Goal: Complete application form

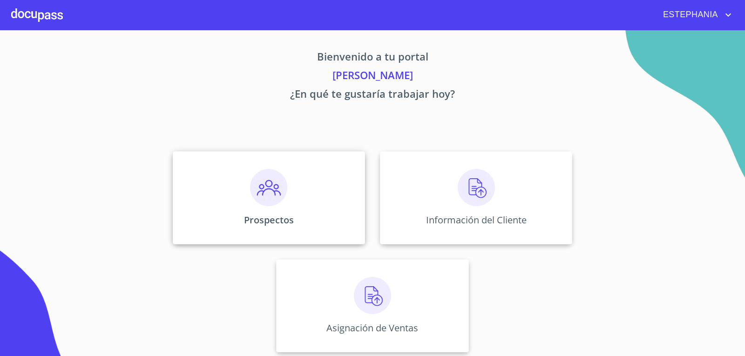
click at [306, 222] on div "Prospectos" at bounding box center [269, 197] width 192 height 93
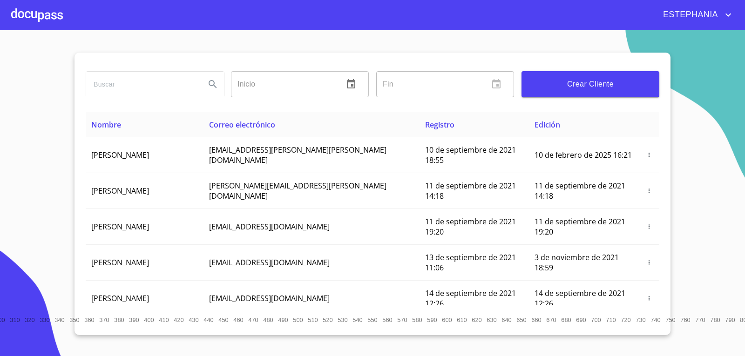
click at [144, 85] on input "search" at bounding box center [142, 84] width 112 height 25
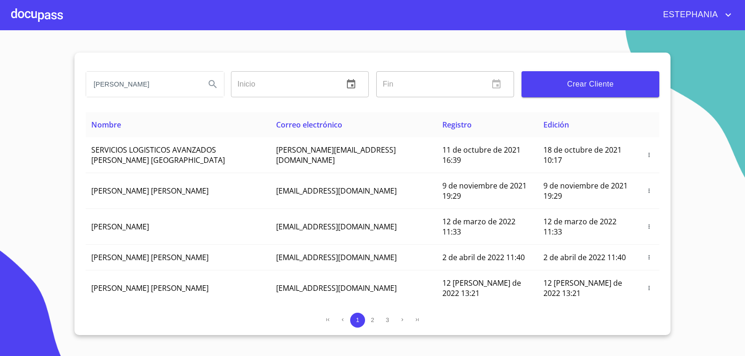
click at [147, 88] on input "erick" at bounding box center [142, 84] width 112 height 25
click at [298, 82] on input "text" at bounding box center [283, 84] width 105 height 26
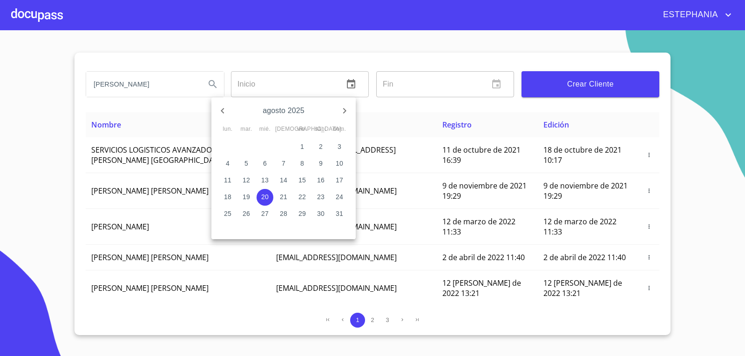
click at [108, 98] on div at bounding box center [372, 178] width 745 height 356
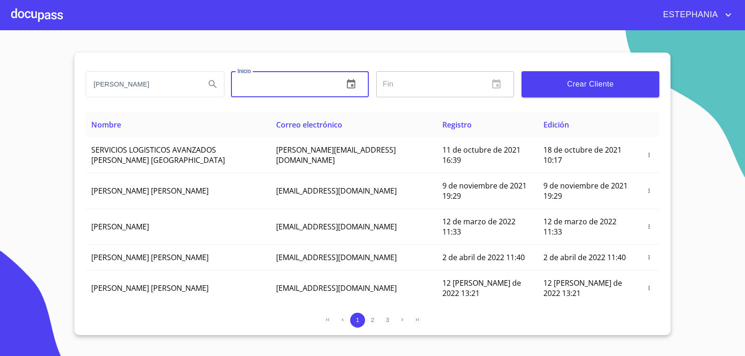
click at [140, 89] on div "agosto 2025 lun. mar. mié. jue. vie. sáb. dom. 28 29 30 31 1 2 3 4 5 6 7 8 9 10…" at bounding box center [372, 178] width 745 height 356
click at [142, 86] on input "erick" at bounding box center [142, 84] width 112 height 25
type input "erick montes"
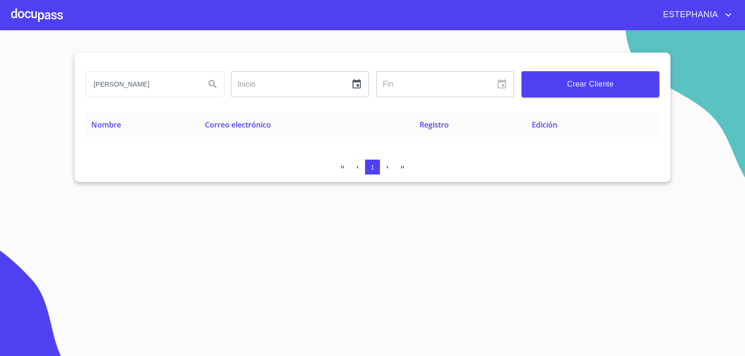
click at [629, 87] on span "Crear Cliente" at bounding box center [590, 84] width 123 height 13
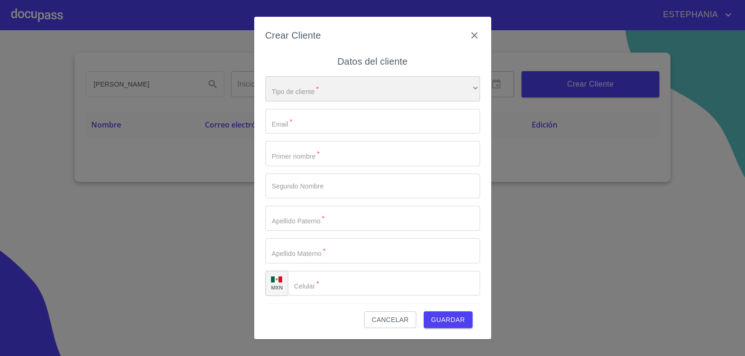
click at [355, 88] on div "​" at bounding box center [372, 88] width 215 height 25
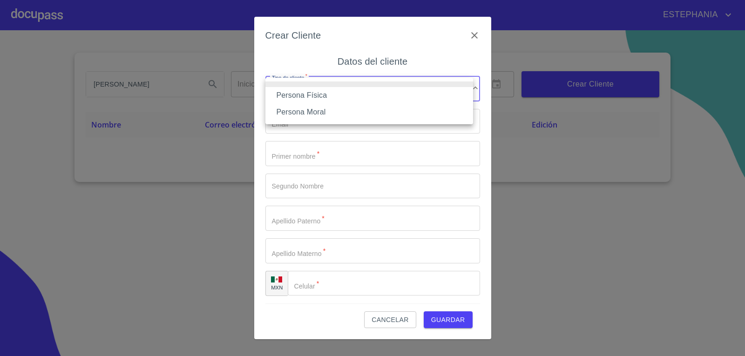
click at [325, 99] on li "Persona Física" at bounding box center [369, 95] width 208 height 17
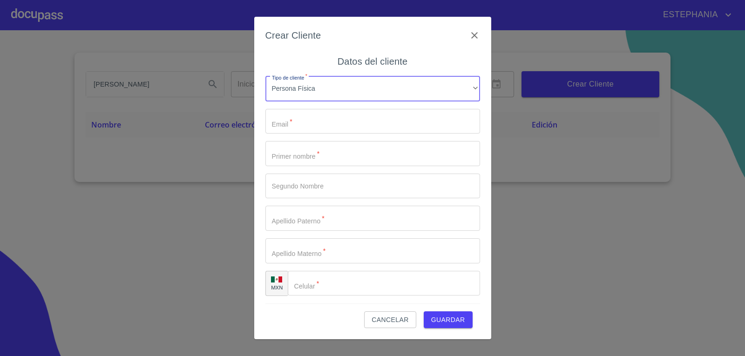
click at [309, 122] on input "Tipo de cliente   *" at bounding box center [372, 121] width 215 height 25
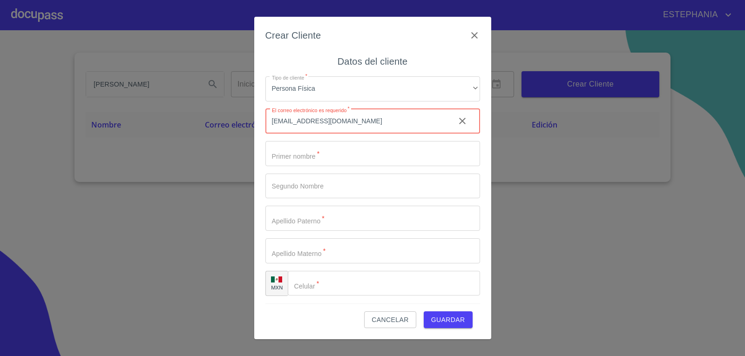
type input "make.erik613@gmail.com"
click at [372, 158] on input "Tipo de cliente   *" at bounding box center [372, 153] width 215 height 25
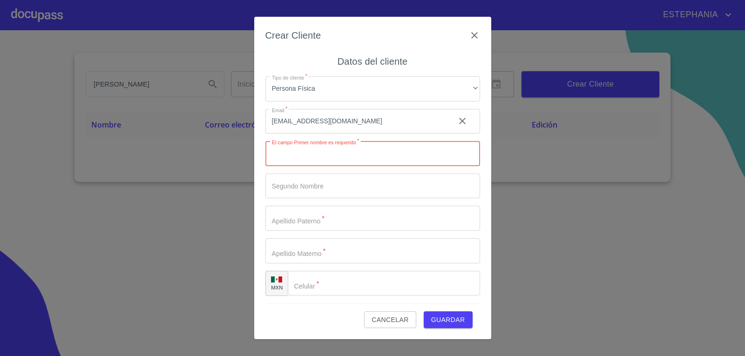
paste input "ERIKABRAHAM"
drag, startPoint x: 290, startPoint y: 154, endPoint x: 312, endPoint y: 158, distance: 22.7
click at [344, 146] on input "ERIKABRAHAM" at bounding box center [356, 153] width 182 height 25
type input "[PERSON_NAME]"
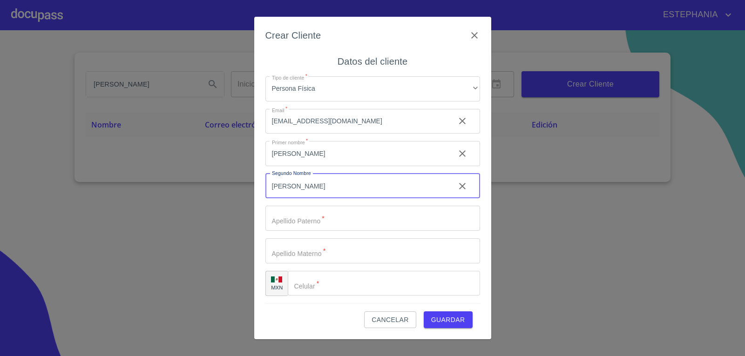
type input "[PERSON_NAME]"
click at [333, 166] on input "Tipo de cliente   *" at bounding box center [356, 153] width 182 height 25
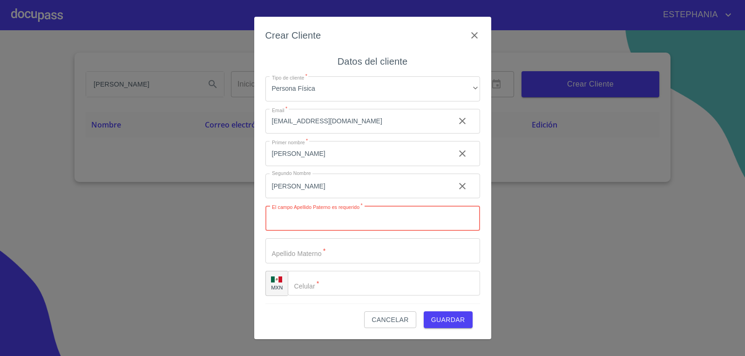
paste input "[PERSON_NAME]"
type input "[PERSON_NAME]"
click at [322, 166] on input "Tipo de cliente   *" at bounding box center [356, 153] width 182 height 25
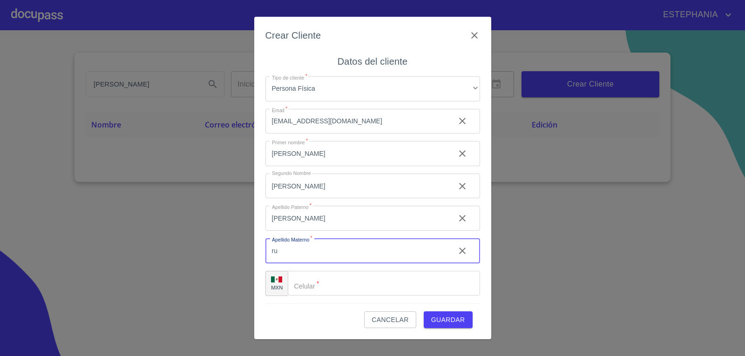
type input "r"
type input "[PERSON_NAME]"
click at [344, 291] on input "Tipo de cliente   *" at bounding box center [384, 283] width 192 height 25
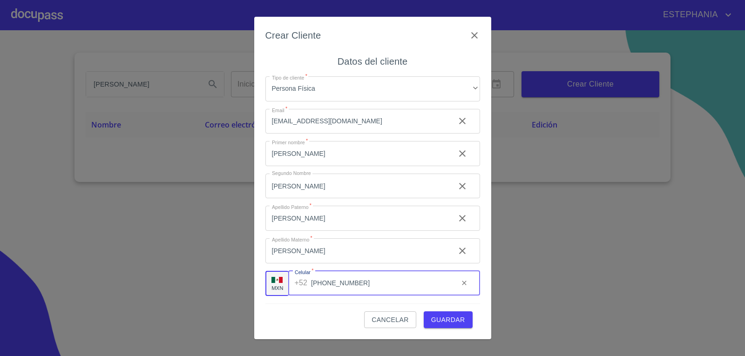
type input "[PHONE_NUMBER]"
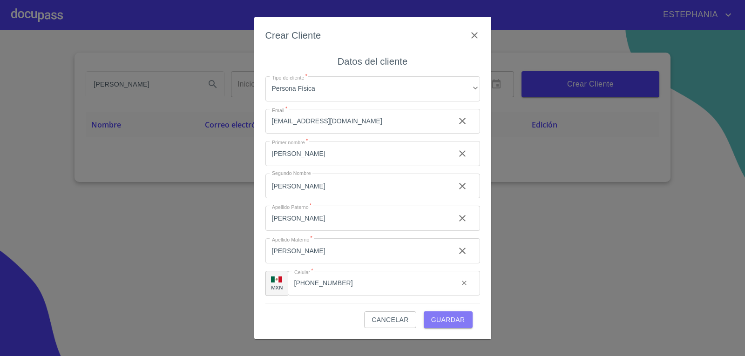
click at [466, 323] on button "Guardar" at bounding box center [448, 319] width 49 height 17
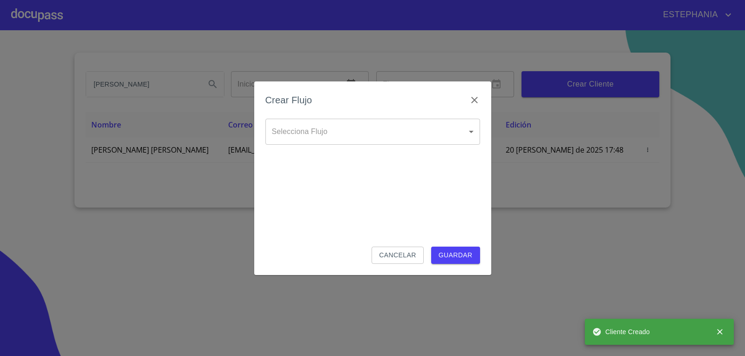
click at [334, 141] on body "ESTEPHANIA erick montes Inicio ​ Fin ​ Crear Cliente Nombre Correo electrónico …" at bounding box center [372, 178] width 745 height 356
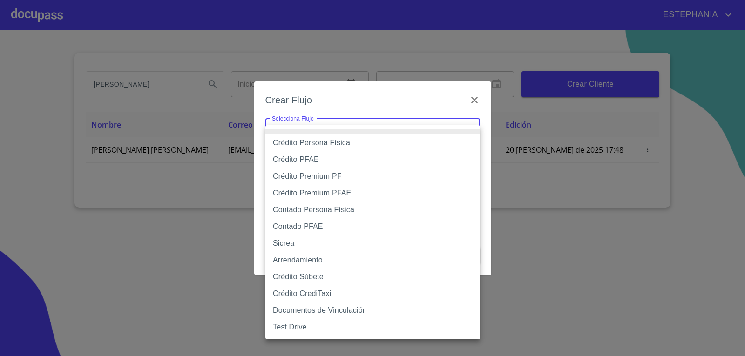
click at [299, 244] on li "Sicrea" at bounding box center [372, 243] width 215 height 17
type input "623996b2ffbf160bd6e2ac1f"
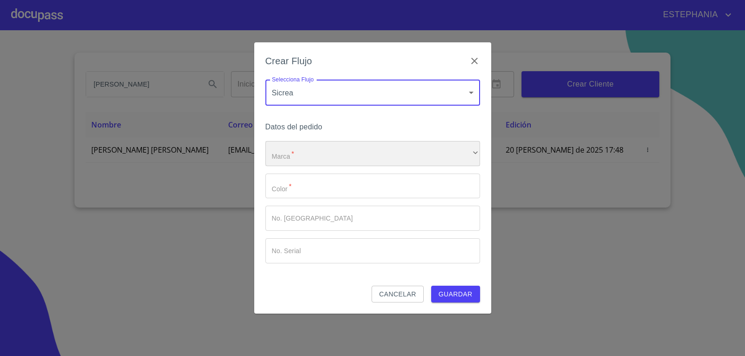
click at [330, 153] on div "​" at bounding box center [372, 153] width 215 height 25
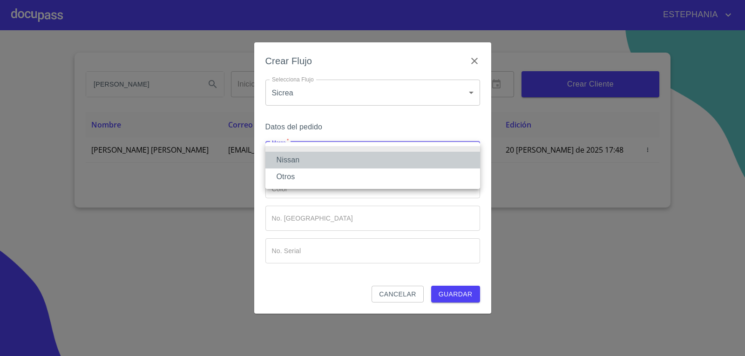
click at [312, 163] on li "Nissan" at bounding box center [372, 160] width 215 height 17
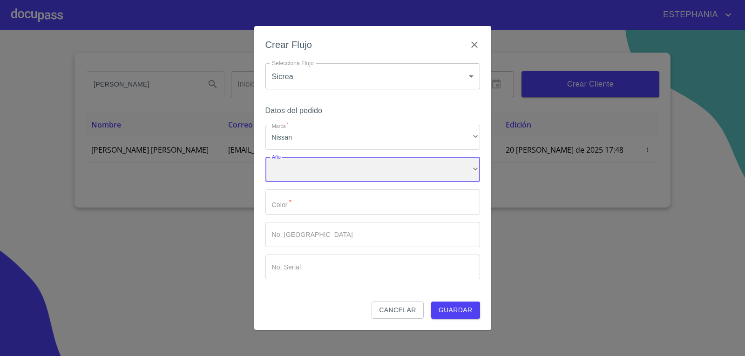
click at [305, 176] on div "​" at bounding box center [372, 169] width 215 height 25
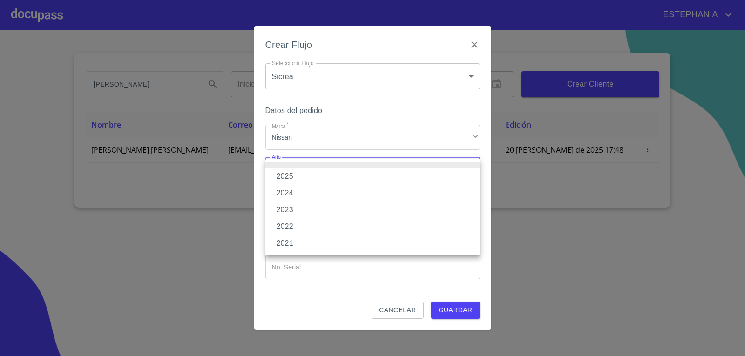
click at [292, 181] on li "2025" at bounding box center [372, 176] width 215 height 17
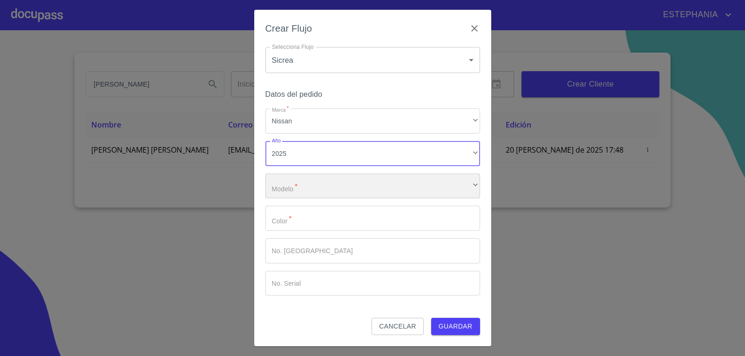
click at [309, 190] on div "​" at bounding box center [372, 186] width 215 height 25
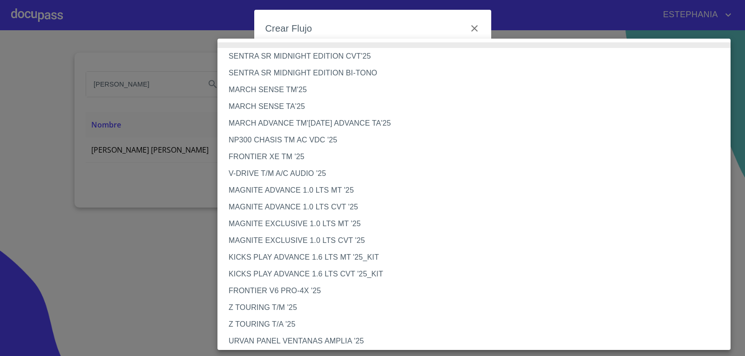
click at [280, 94] on li "MARCH SENSE TM'25" at bounding box center [477, 89] width 520 height 17
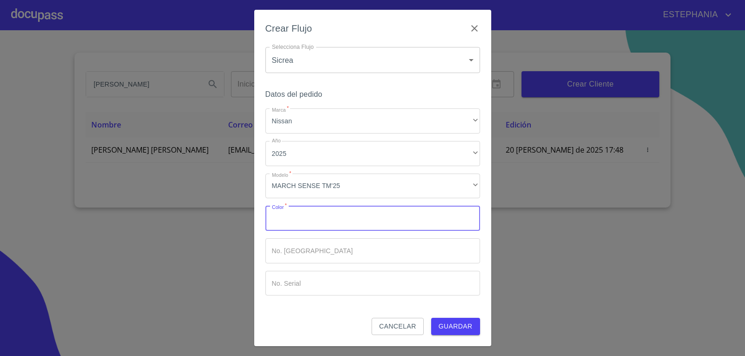
click at [338, 219] on input "Marca   *" at bounding box center [372, 218] width 215 height 25
type input "BLANCO"
click at [328, 231] on input "Marca   *" at bounding box center [356, 218] width 182 height 25
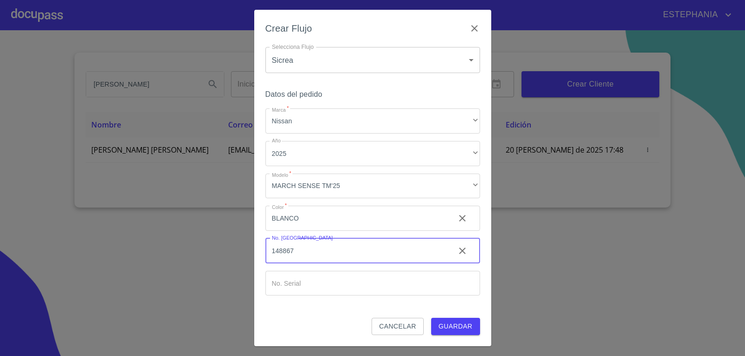
type input "148867"
click at [366, 231] on input "Marca   *" at bounding box center [356, 218] width 182 height 25
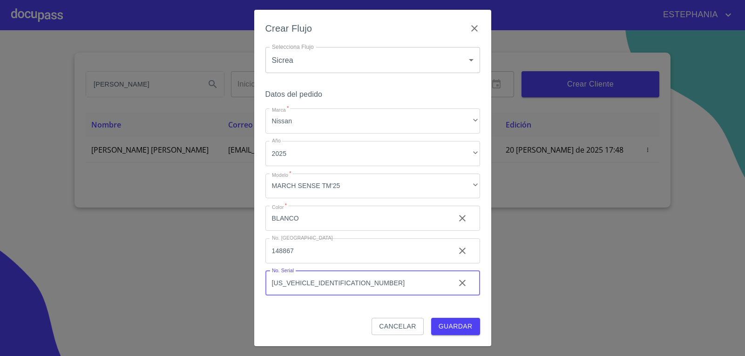
click at [297, 284] on input "3N1CK13EXSL214048" at bounding box center [356, 283] width 182 height 25
type input "[US_VEHICLE_IDENTIFICATION_NUMBER]"
click at [462, 305] on div "Datos del pedido Marca   * Nissan ​ Año 2025 ​ Modelo   * MARCH SENSE TM'25 ​ C…" at bounding box center [372, 203] width 215 height 230
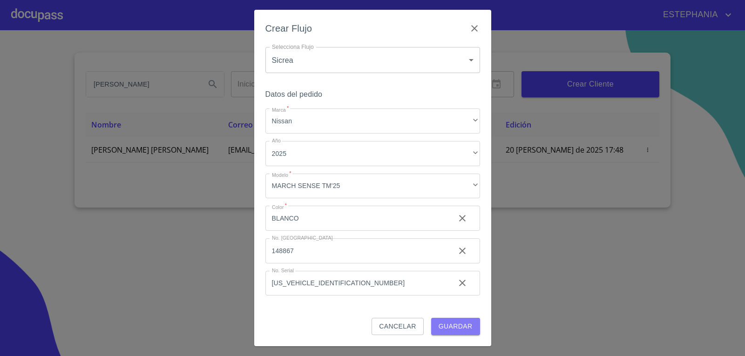
click at [473, 325] on button "Guardar" at bounding box center [455, 326] width 49 height 17
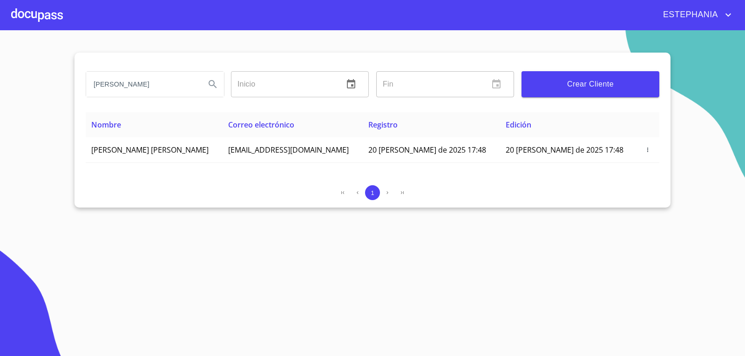
click at [34, 17] on div at bounding box center [37, 15] width 52 height 30
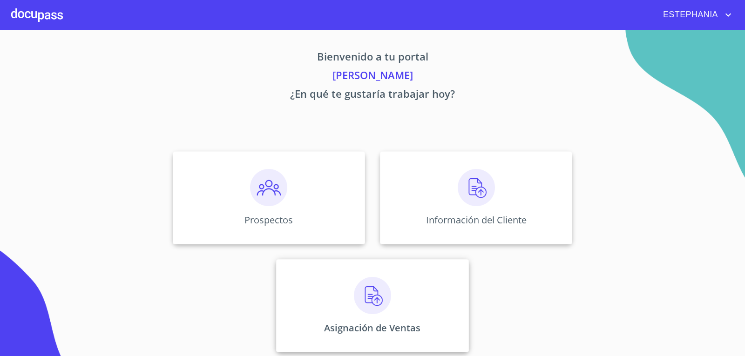
scroll to position [4, 0]
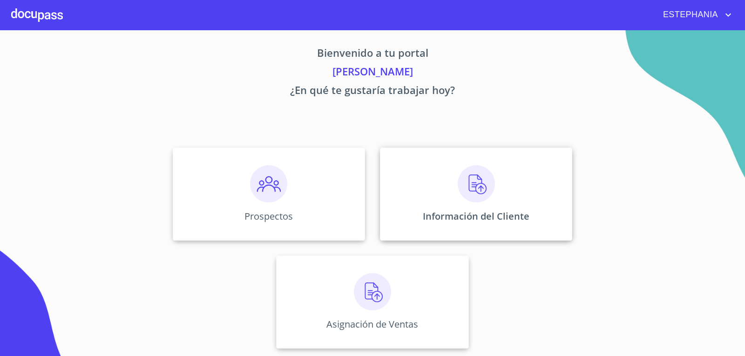
click at [509, 220] on p "Información del Cliente" at bounding box center [476, 216] width 107 height 13
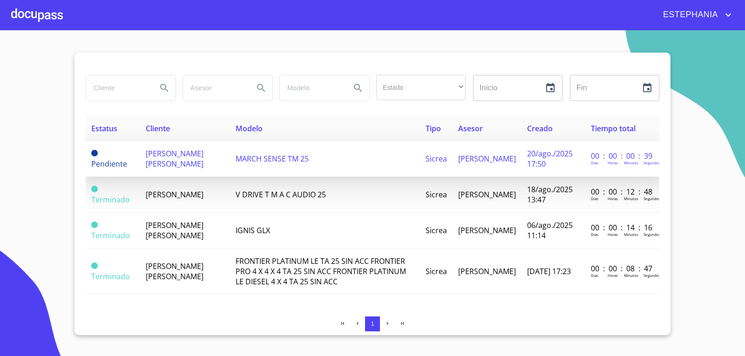
click at [431, 156] on span "Sicrea" at bounding box center [435, 159] width 21 height 10
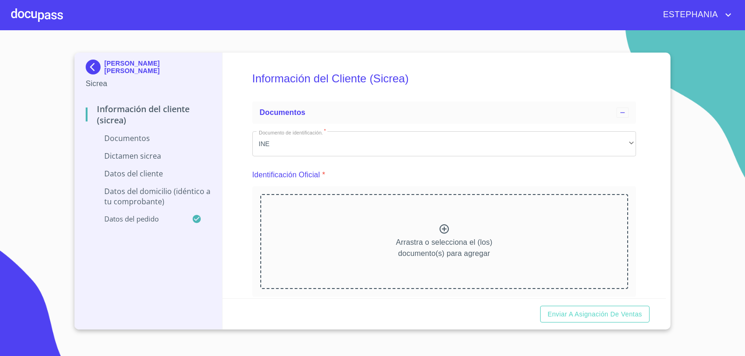
click at [438, 234] on icon at bounding box center [443, 228] width 11 height 11
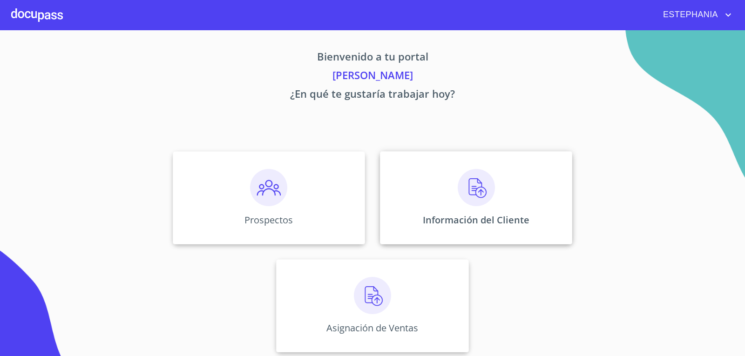
click at [452, 227] on div "Información del Cliente" at bounding box center [476, 197] width 192 height 93
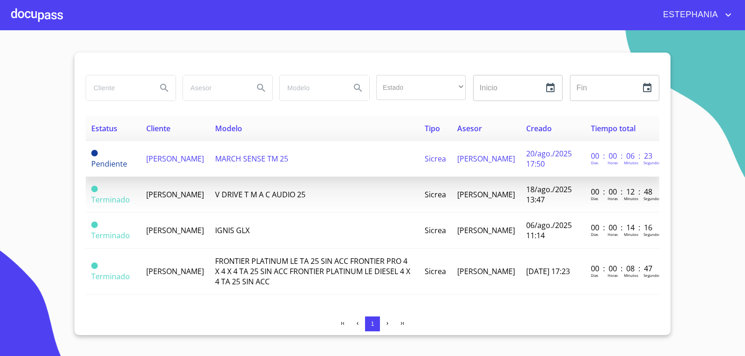
click at [191, 164] on span "[PERSON_NAME]" at bounding box center [175, 159] width 58 height 10
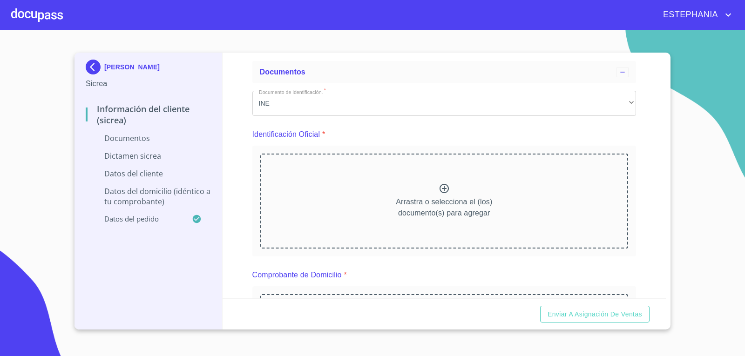
scroll to position [93, 0]
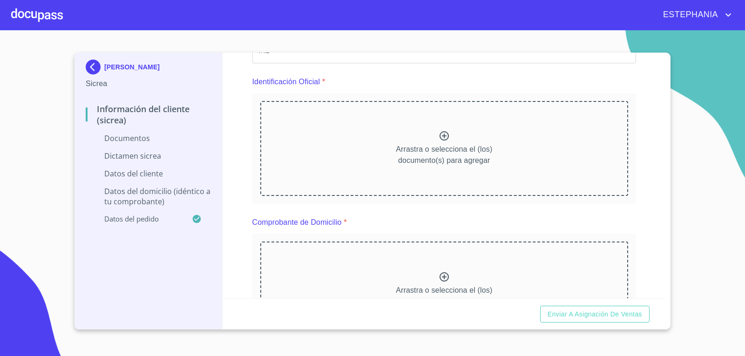
click at [452, 125] on div "Arrastra o selecciona el (los) documento(s) para agregar" at bounding box center [444, 148] width 368 height 95
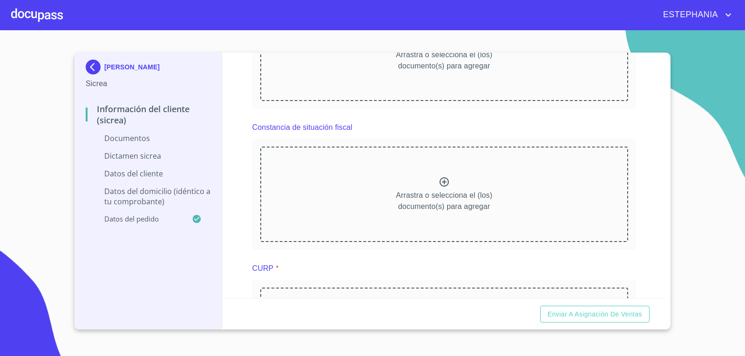
scroll to position [605, 0]
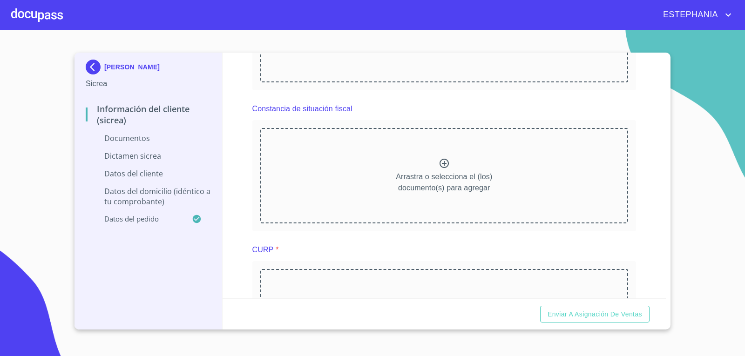
click at [445, 168] on icon at bounding box center [443, 163] width 11 height 11
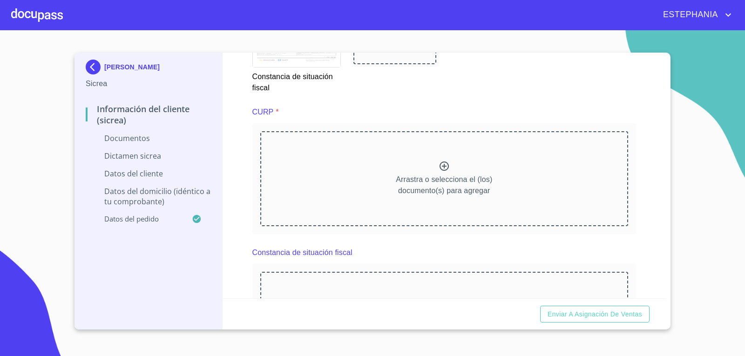
scroll to position [1024, 0]
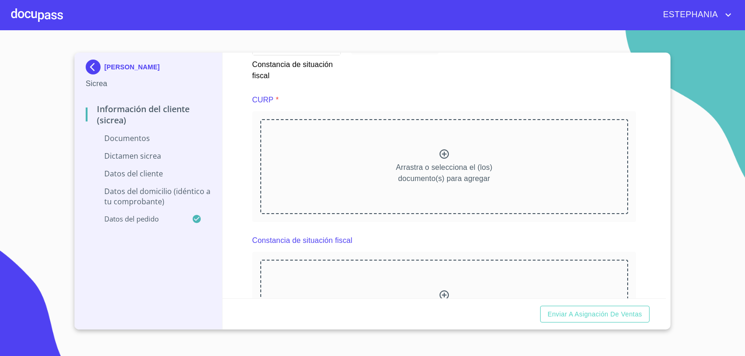
click at [444, 174] on p "Arrastra o selecciona el (los) documento(s) para agregar" at bounding box center [444, 173] width 96 height 22
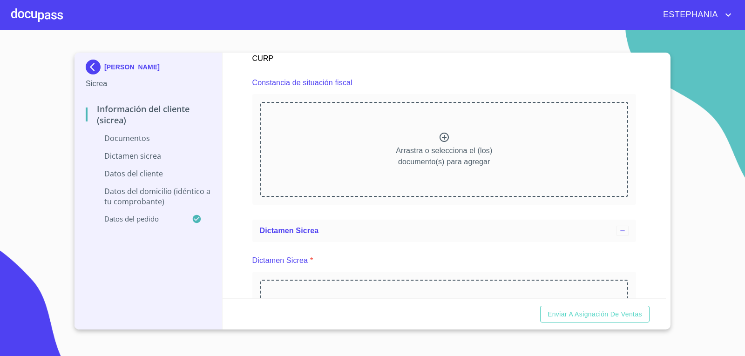
scroll to position [1443, 0]
click at [448, 147] on p "Arrastra o selecciona el (los) documento(s) para agregar" at bounding box center [444, 153] width 96 height 22
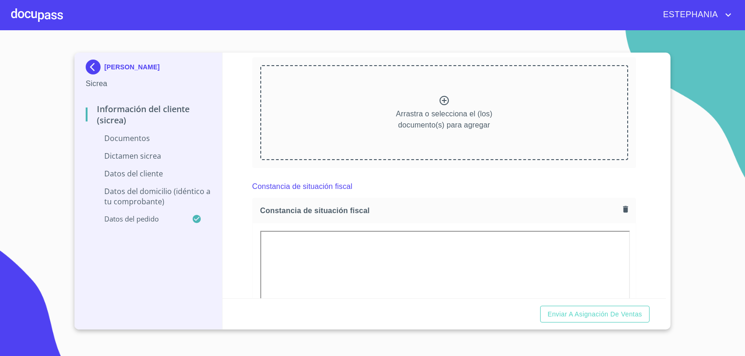
scroll to position [512, 0]
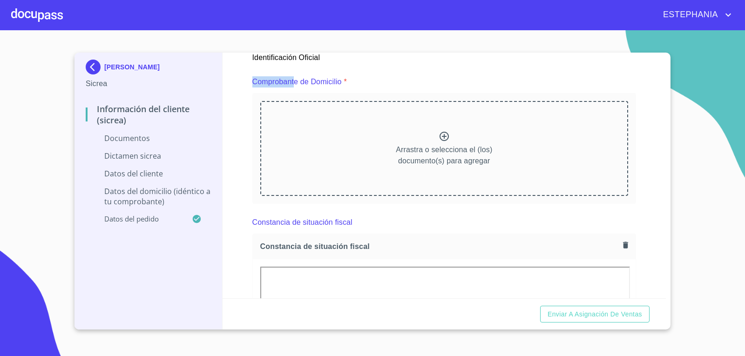
drag, startPoint x: 293, startPoint y: 61, endPoint x: 351, endPoint y: 60, distance: 57.3
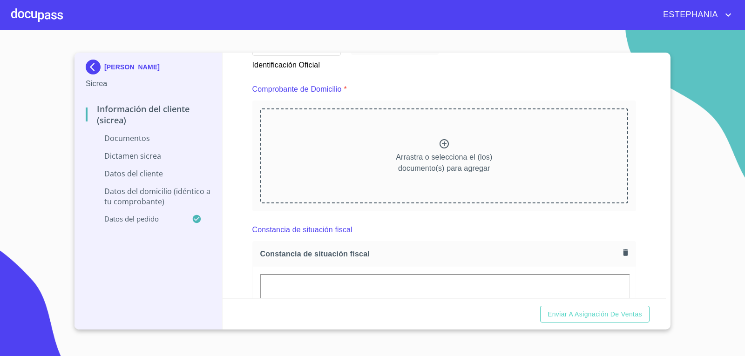
click at [468, 151] on div "Arrastra o selecciona el (los) documento(s) para agregar" at bounding box center [444, 155] width 368 height 95
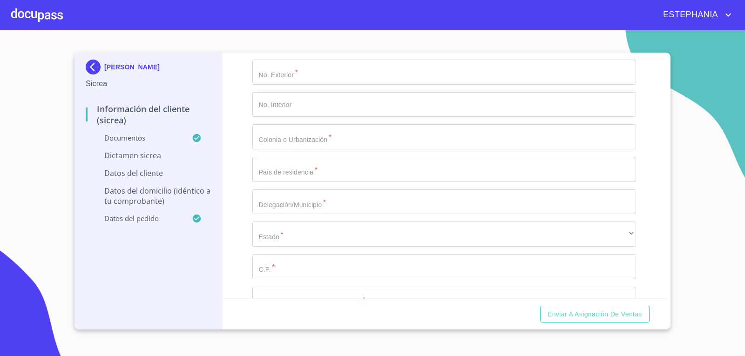
scroll to position [2560, 0]
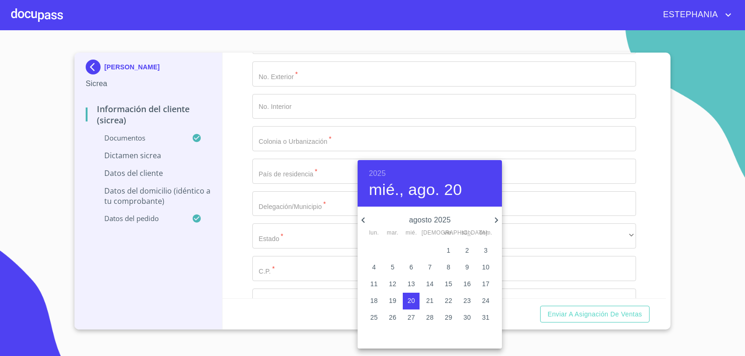
click at [380, 170] on h6 "2025" at bounding box center [377, 173] width 17 height 13
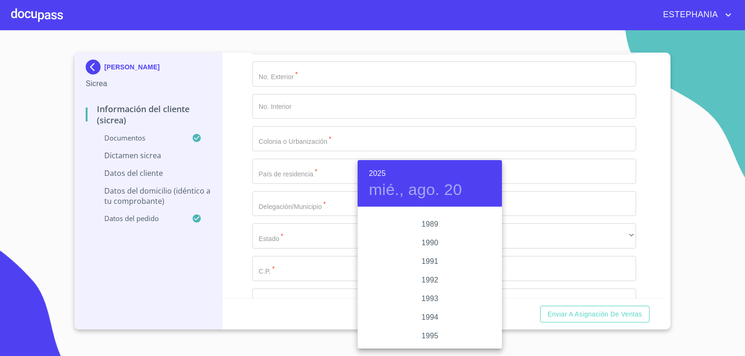
scroll to position [1201, 0]
click at [429, 321] on div "1995" at bounding box center [429, 319] width 144 height 19
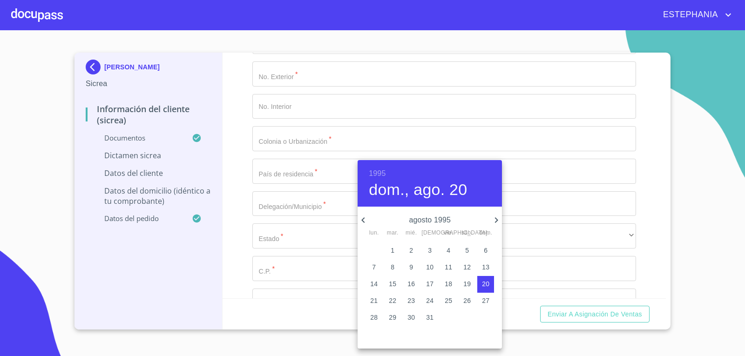
drag, startPoint x: 497, startPoint y: 215, endPoint x: 493, endPoint y: 224, distance: 10.0
click at [497, 216] on icon "button" at bounding box center [496, 220] width 11 height 11
click at [447, 289] on button "15" at bounding box center [448, 284] width 17 height 17
type input "15 de sep. de 1995"
click at [245, 206] on div at bounding box center [372, 178] width 745 height 356
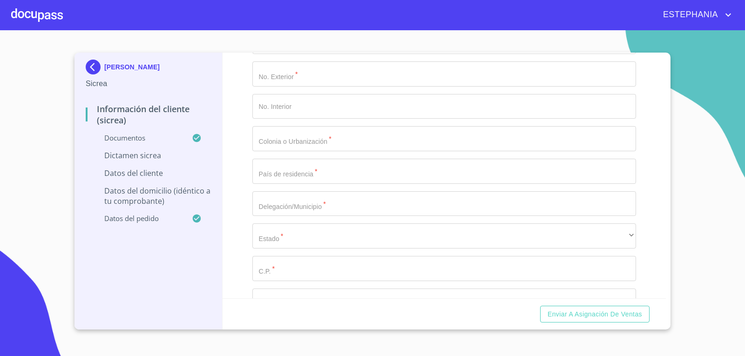
paste input "MORE950915726"
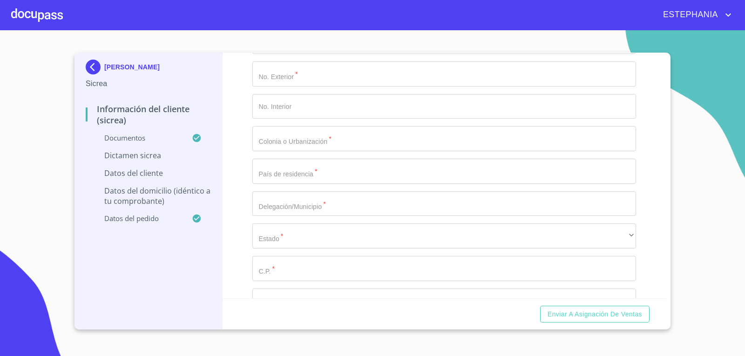
type input "MORE950915726"
paste input "MORE950915HJCNBR02"
type input "MORE950915HJCNBR02"
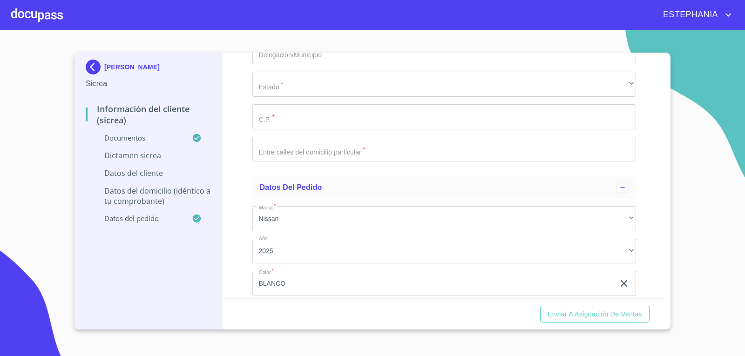
scroll to position [2746, 0]
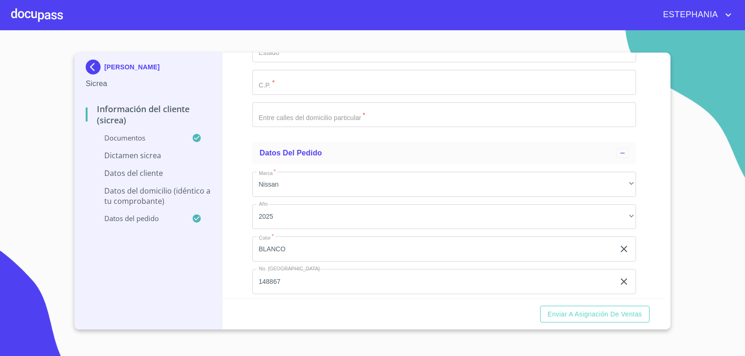
drag, startPoint x: 707, startPoint y: 223, endPoint x: 656, endPoint y: 235, distance: 52.6
click at [707, 223] on section "[PERSON_NAME] Información del Cliente (Sicrea) Documentos Dictamen Sicrea Datos…" at bounding box center [372, 193] width 745 height 326
type input "2614679722"
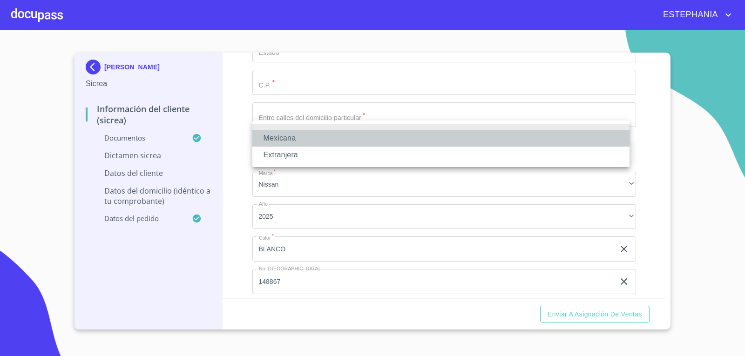
click at [285, 132] on li "Mexicana" at bounding box center [440, 138] width 377 height 17
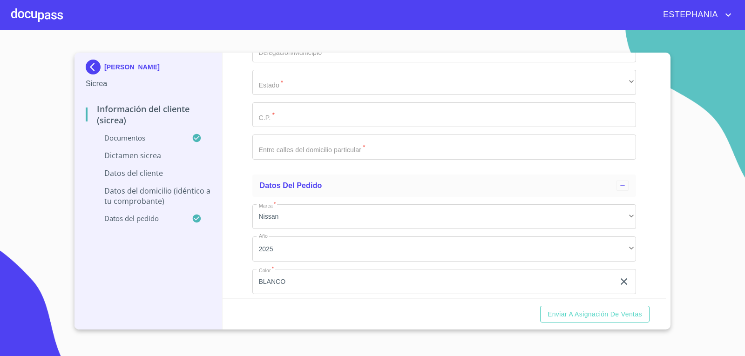
type input "m"
type input "[GEOGRAPHIC_DATA]"
click at [243, 196] on div "Información del Cliente (Sicrea) Documentos Documento de identificación.   * IN…" at bounding box center [444, 176] width 444 height 246
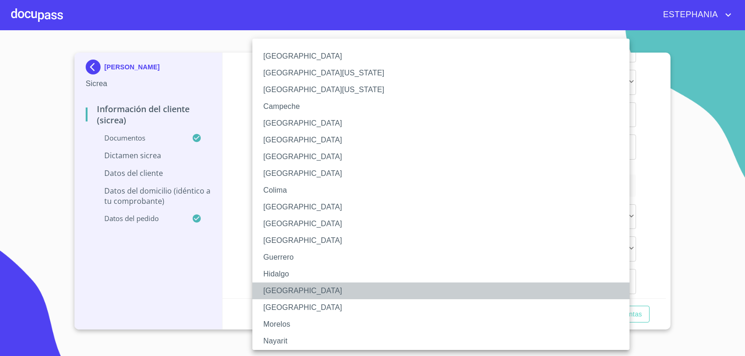
click at [288, 288] on li "[GEOGRAPHIC_DATA]" at bounding box center [444, 291] width 384 height 17
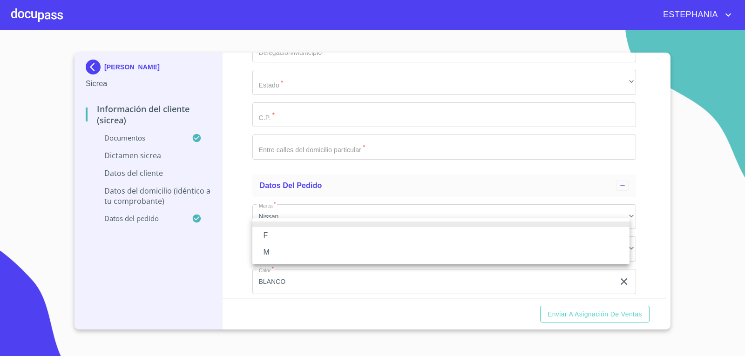
click at [271, 251] on li "M" at bounding box center [440, 252] width 377 height 17
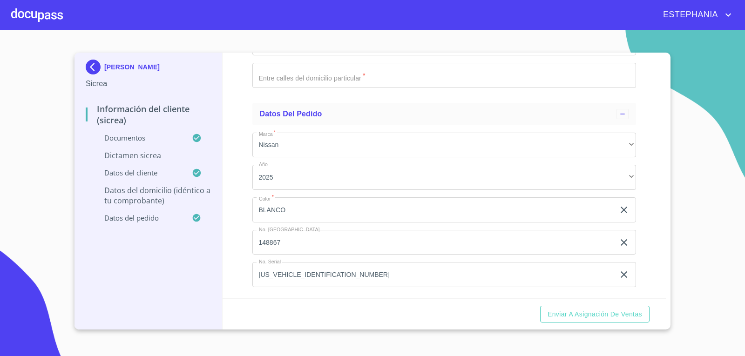
scroll to position [2933, 0]
paste input "SAN [PERSON_NAME] 174"
drag, startPoint x: 314, startPoint y: 143, endPoint x: 325, endPoint y: 139, distance: 12.2
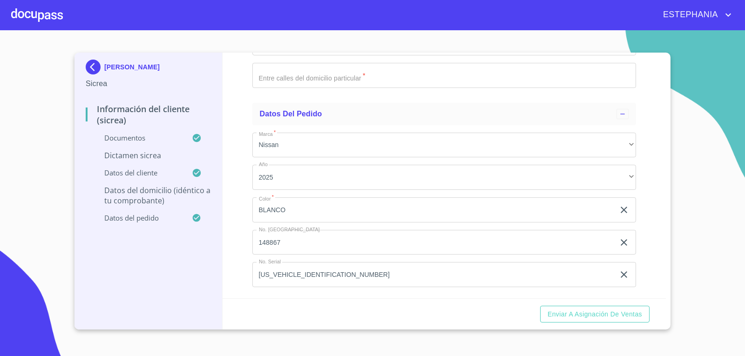
type input "SAN [PERSON_NAME]"
type input "174"
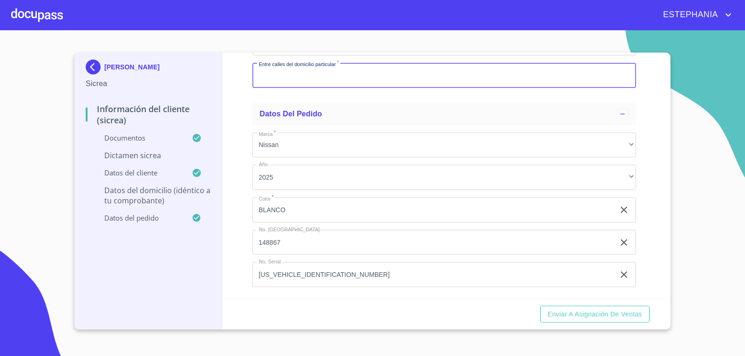
paste input "SAN [PERSON_NAME] Y STA [US_STATE]"
type input "SAN [PERSON_NAME] Y STA [US_STATE]"
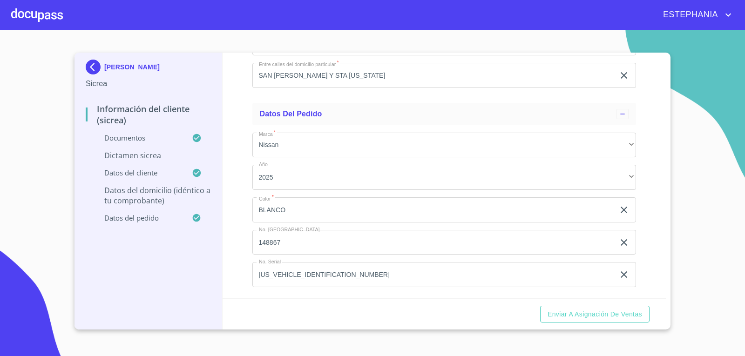
paste input "HACIENDA [GEOGRAPHIC_DATA]"
type input "HACIENDA [GEOGRAPHIC_DATA]"
type input "[GEOGRAPHIC_DATA]"
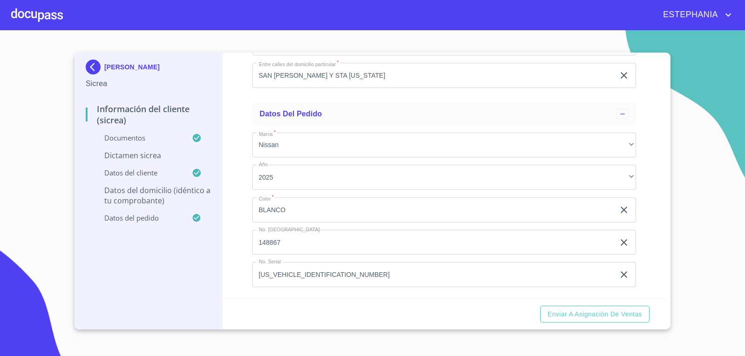
paste input "TLAJOMULCO DE ZUNIGA"
type input "TLAJOMULCO DE ZUNIGA"
click at [295, 23] on div "​" at bounding box center [444, 10] width 384 height 25
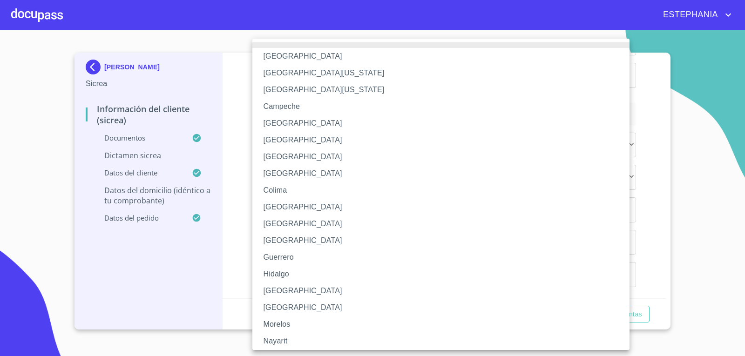
click at [280, 292] on li "[GEOGRAPHIC_DATA]" at bounding box center [444, 291] width 384 height 17
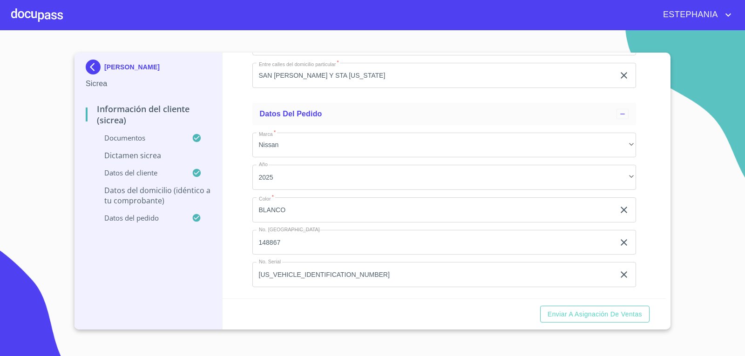
paste input "45653"
type input "45653"
click at [231, 276] on div "Información del Cliente (Sicrea) Documentos Documento de identificación.   * IN…" at bounding box center [444, 176] width 444 height 246
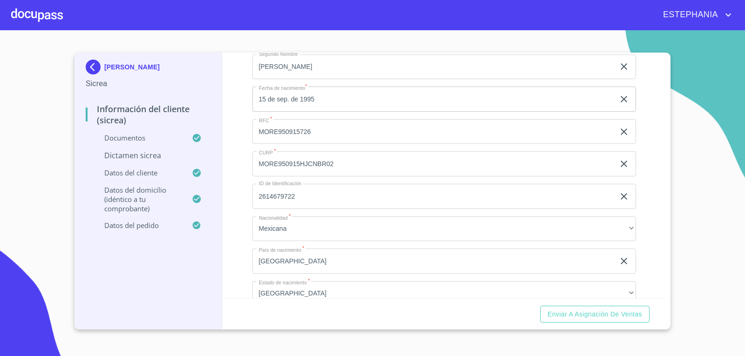
scroll to position [2330, 0]
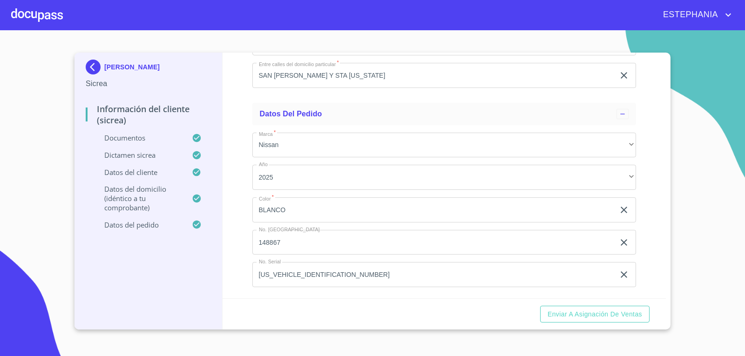
scroll to position [3519, 0]
click at [612, 312] on span "Enviar a Asignación de Ventas" at bounding box center [594, 315] width 94 height 12
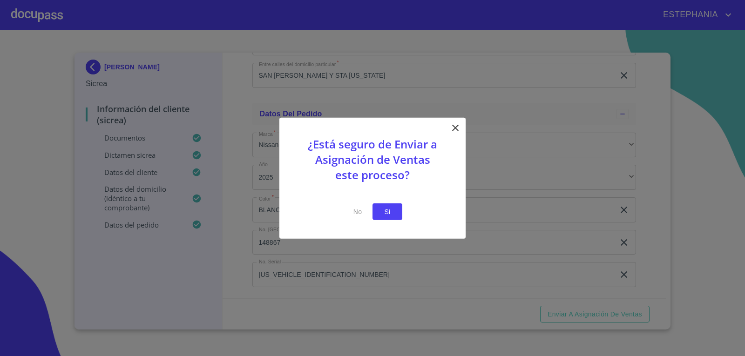
click at [388, 214] on span "Si" at bounding box center [387, 212] width 15 height 12
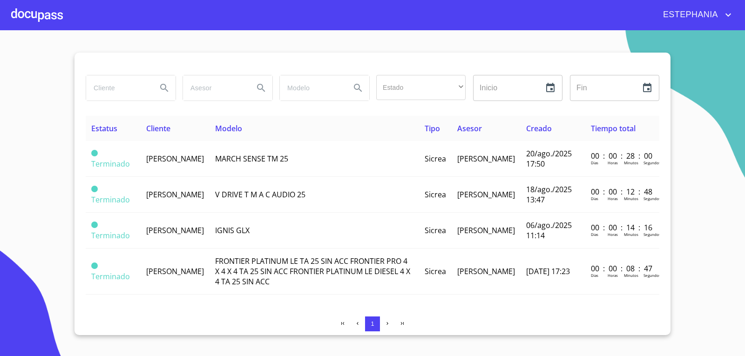
click at [51, 18] on div at bounding box center [37, 15] width 52 height 30
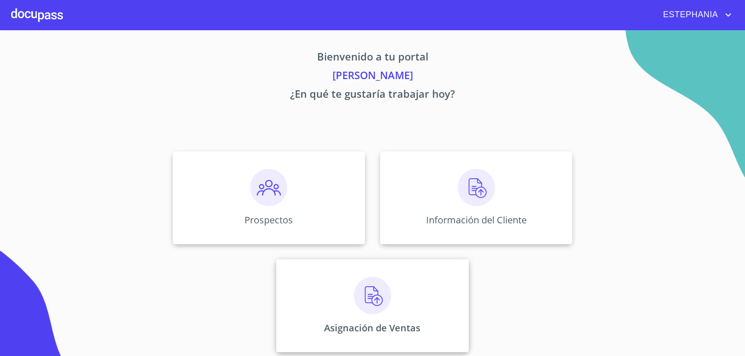
click at [355, 296] on img at bounding box center [372, 295] width 37 height 37
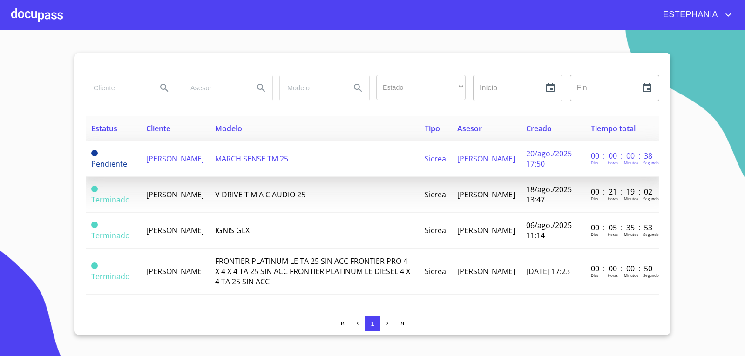
click at [206, 168] on td "[PERSON_NAME]" at bounding box center [175, 159] width 69 height 36
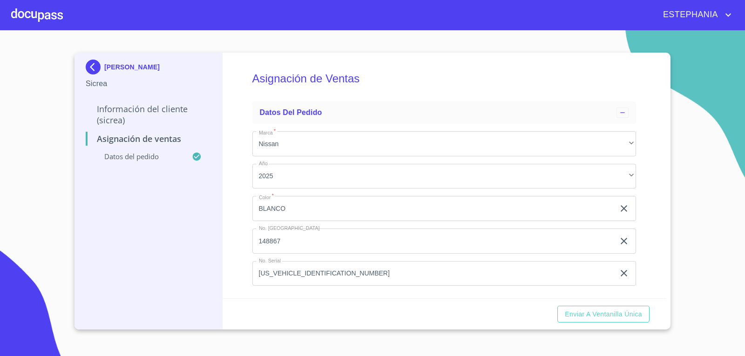
scroll to position [6, 0]
